Goal: Task Accomplishment & Management: Manage account settings

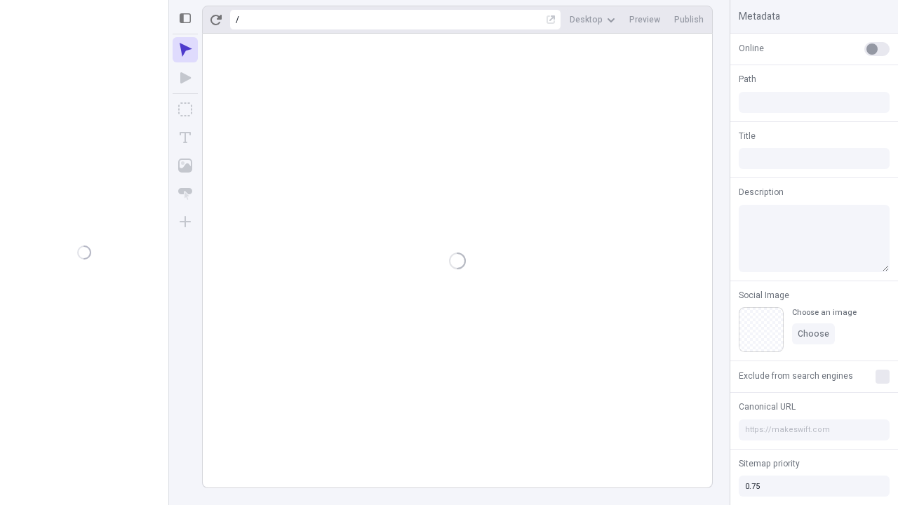
type input "/deep-link-stultus"
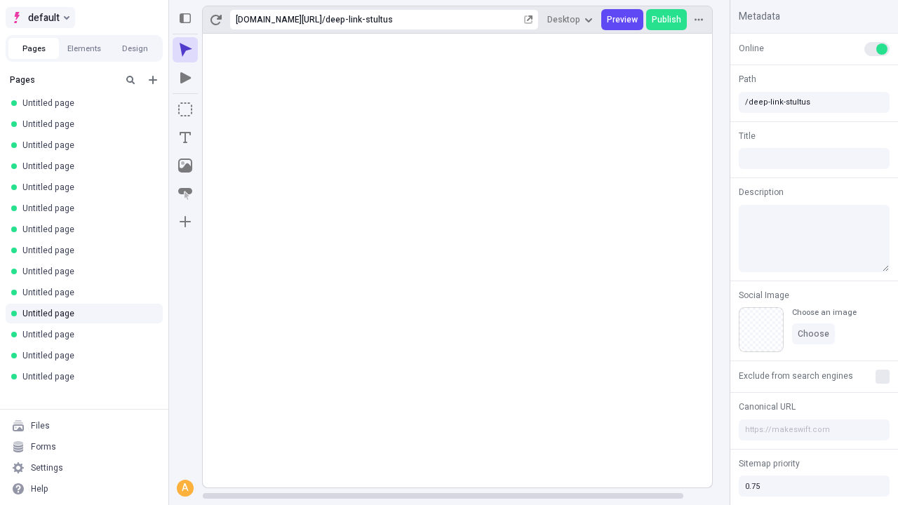
click at [39, 18] on span "default" at bounding box center [44, 17] width 32 height 17
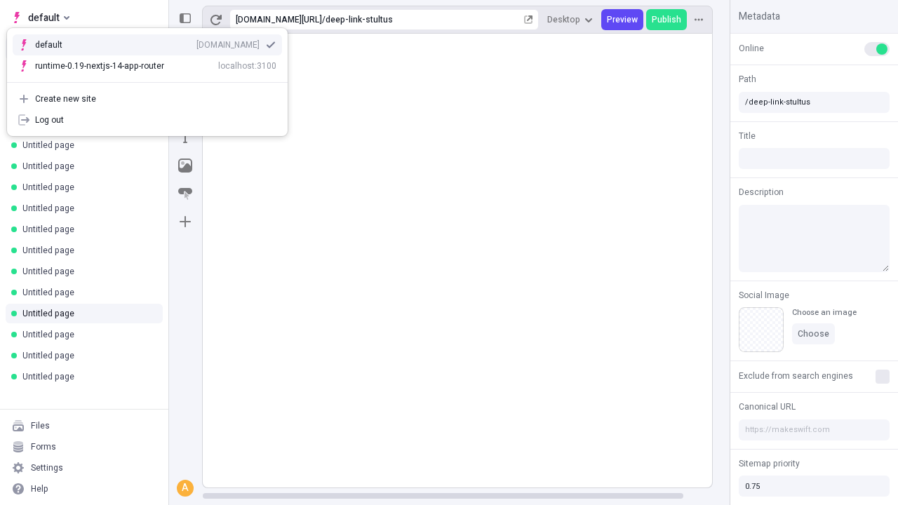
click at [147, 99] on div "Create new site" at bounding box center [155, 98] width 241 height 11
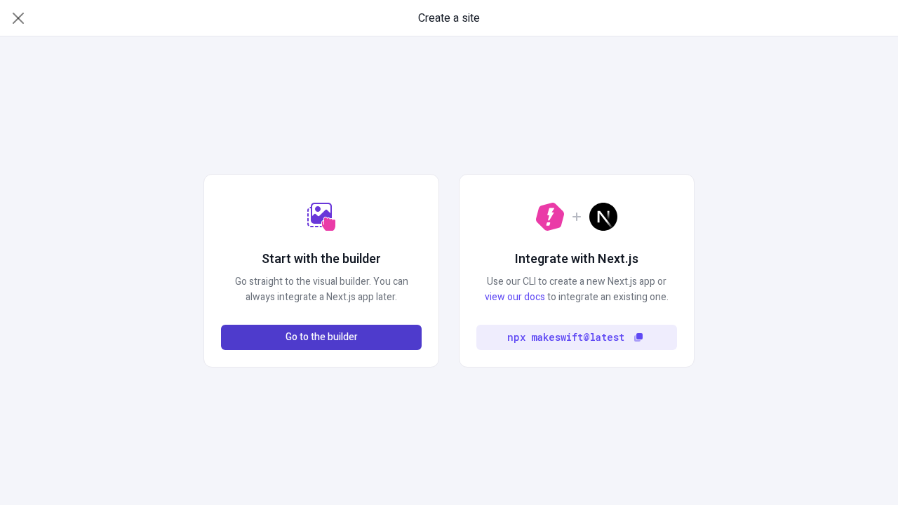
click at [321, 337] on span "Go to the builder" at bounding box center [321, 337] width 72 height 15
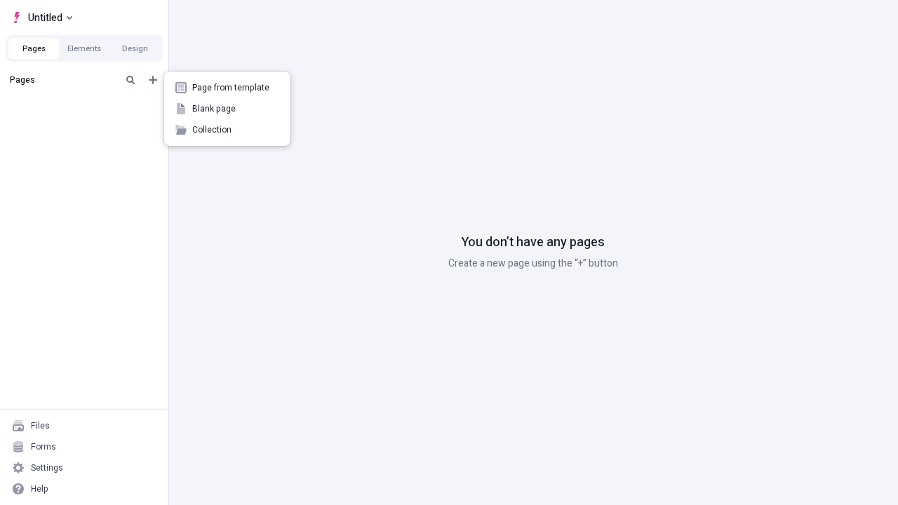
click at [227, 109] on span "Blank page" at bounding box center [235, 108] width 87 height 11
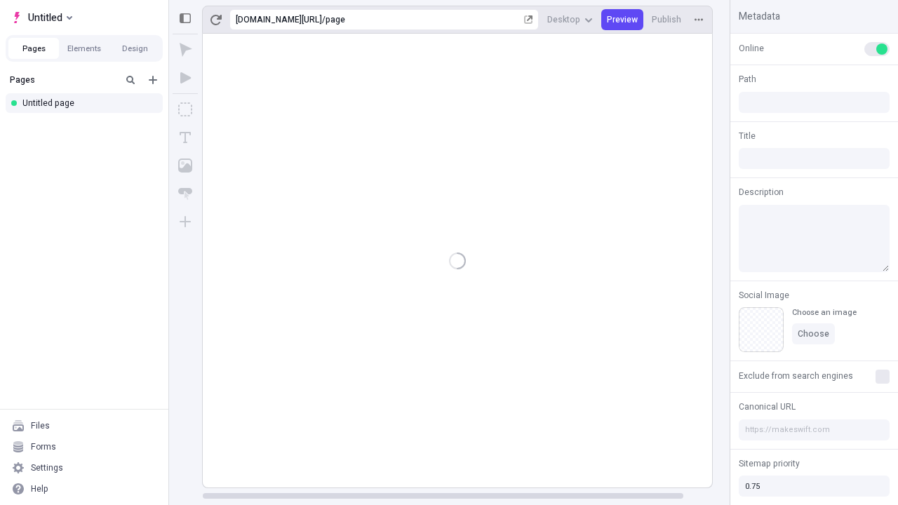
type input "/page"
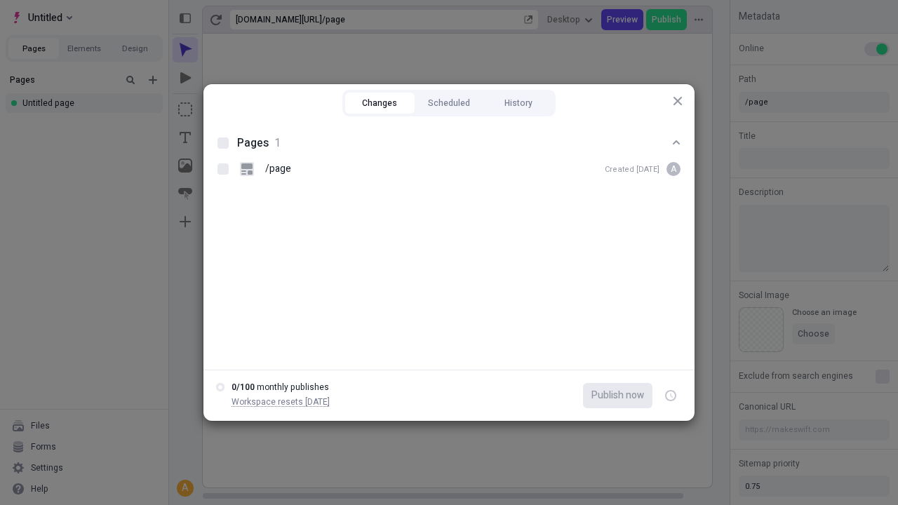
click at [379, 103] on button "Changes" at bounding box center [379, 103] width 69 height 21
click at [223, 143] on div at bounding box center [222, 142] width 11 height 11
checkbox input "true"
click at [670, 395] on icon "button" at bounding box center [672, 395] width 4 height 5
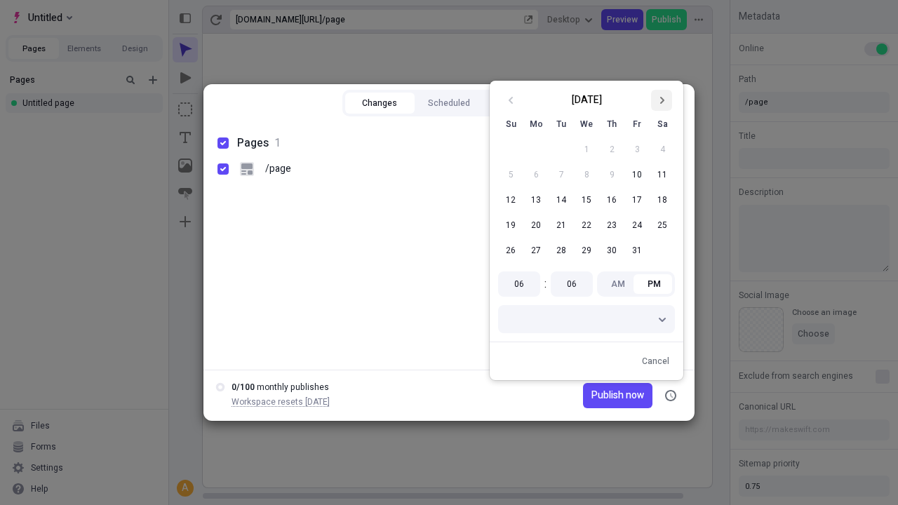
click at [661, 100] on icon "Go to next month" at bounding box center [661, 100] width 8 height 8
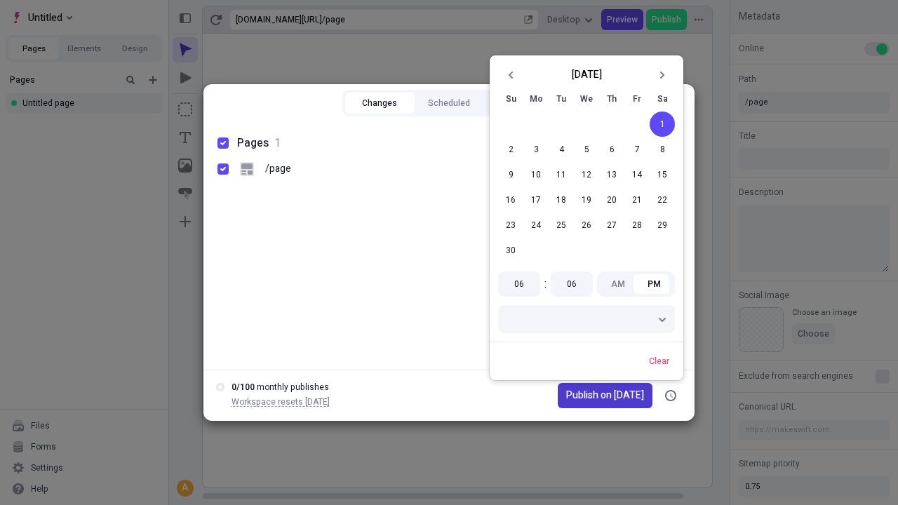
click at [596, 395] on span "Publish on [DATE]" at bounding box center [605, 395] width 78 height 15
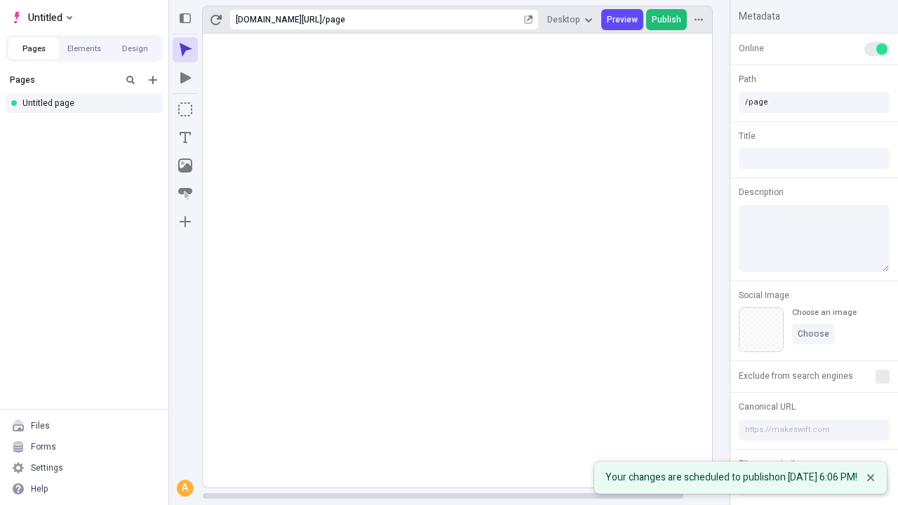
click at [667, 20] on span "Publish" at bounding box center [665, 19] width 29 height 11
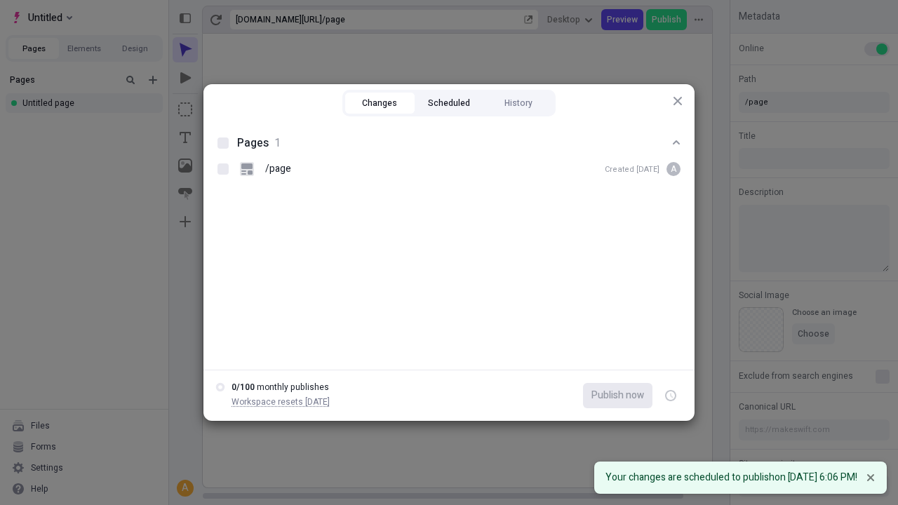
click at [449, 103] on button "Scheduled" at bounding box center [448, 103] width 69 height 21
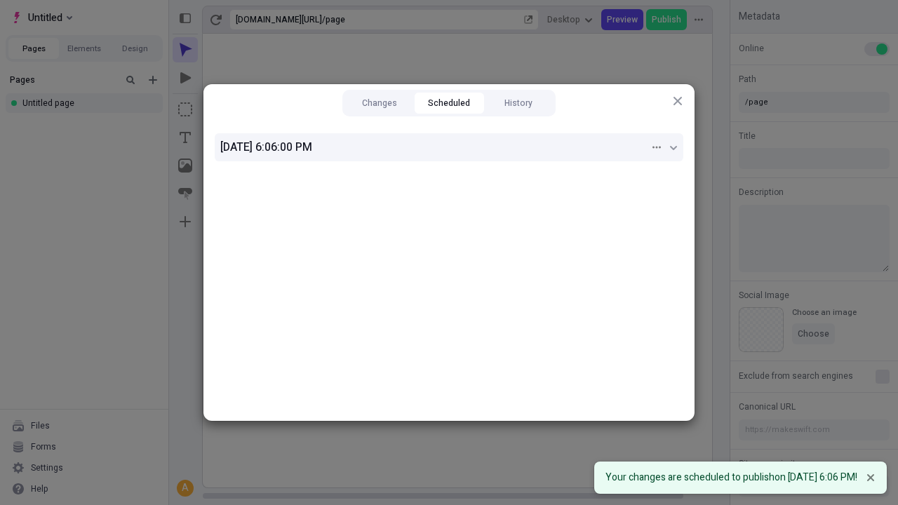
click at [449, 147] on div "[DATE] 6:06:00 PM" at bounding box center [434, 147] width 429 height 17
